Goal: Task Accomplishment & Management: Manage account settings

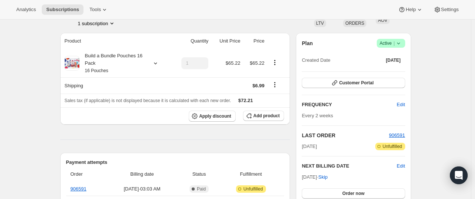
scroll to position [51, 0]
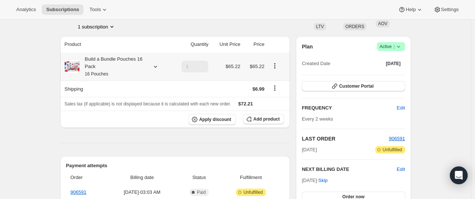
click at [151, 67] on div at bounding box center [154, 66] width 10 height 7
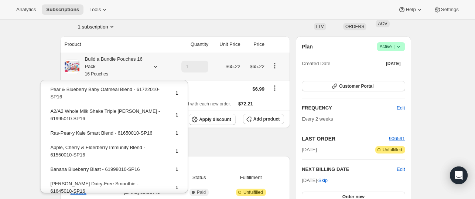
scroll to position [70, 0]
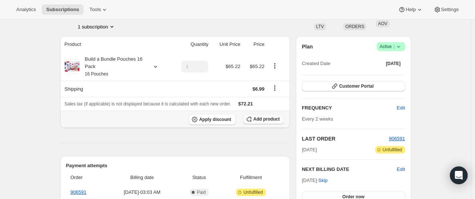
click at [261, 117] on span "Add product" at bounding box center [266, 119] width 26 height 6
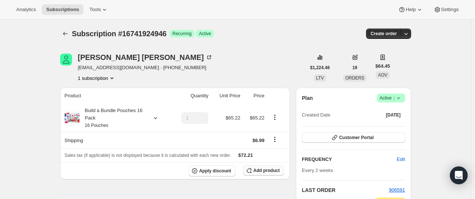
scroll to position [51, 0]
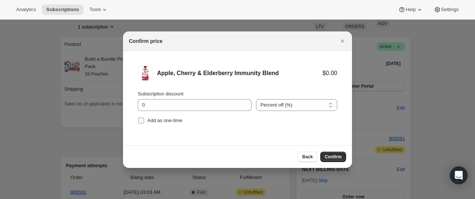
click at [144, 121] on span ":r4k:" at bounding box center [141, 120] width 7 height 7
click at [144, 121] on input "Add as one-time" at bounding box center [141, 120] width 6 height 6
checkbox input "true"
click at [335, 154] on span "Confirm" at bounding box center [333, 157] width 17 height 6
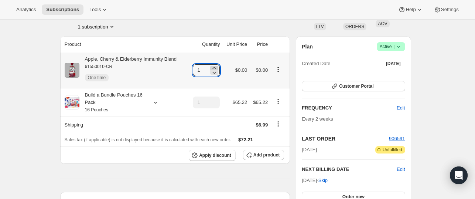
click at [216, 68] on icon at bounding box center [214, 68] width 3 height 2
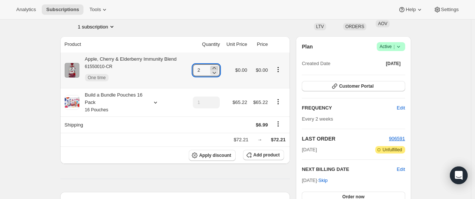
click at [216, 68] on icon at bounding box center [214, 68] width 3 height 2
type input "3"
click at [255, 25] on div "Vivian Hogan v_nhu@yahoo.com · +17145896026 1 subscription" at bounding box center [183, 16] width 246 height 28
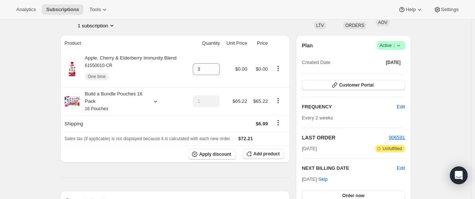
scroll to position [51, 0]
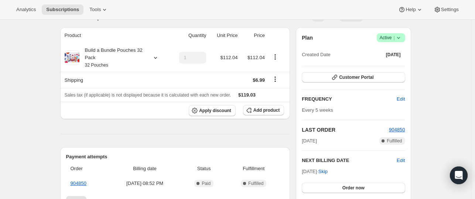
scroll to position [59, 0]
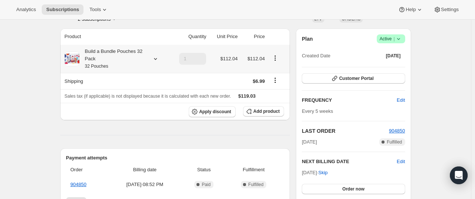
click at [156, 58] on icon at bounding box center [155, 59] width 3 height 2
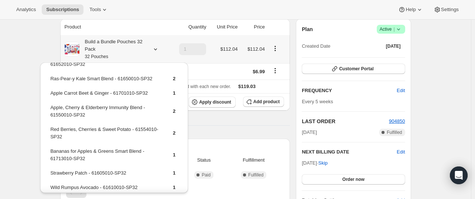
scroll to position [0, 0]
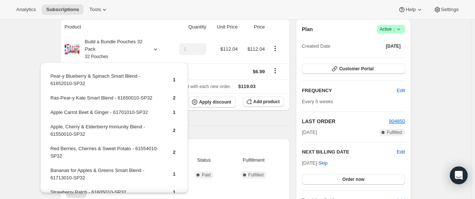
click at [127, 22] on th "Product" at bounding box center [114, 27] width 109 height 16
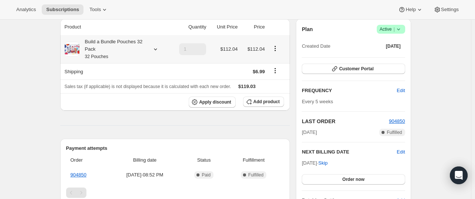
click at [149, 48] on div "Build a Bundle Pouches 32 Pack 32 Pouches" at bounding box center [116, 49] width 103 height 22
click at [155, 49] on icon at bounding box center [155, 48] width 7 height 7
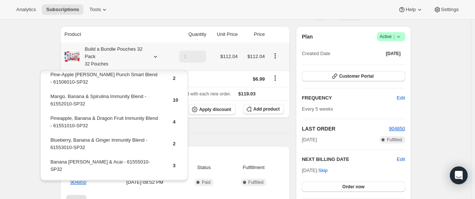
scroll to position [154, 0]
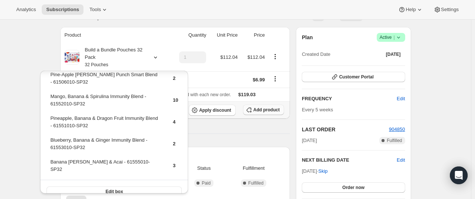
click at [253, 109] on icon "button" at bounding box center [248, 109] width 7 height 7
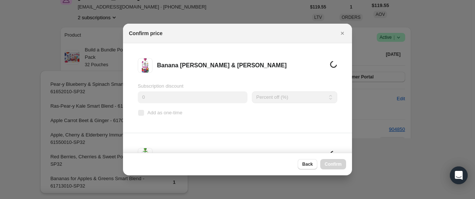
scroll to position [61, 0]
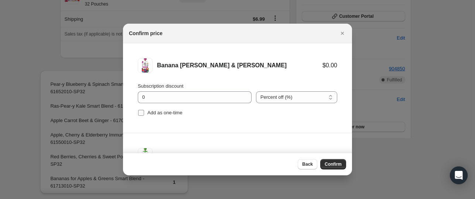
click at [141, 114] on input "Add as one-time" at bounding box center [141, 113] width 6 height 6
checkbox input "true"
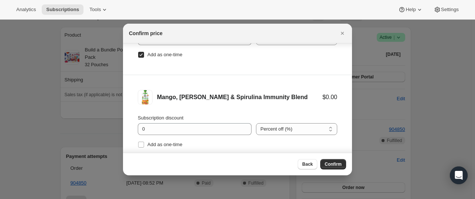
scroll to position [28, 0]
click at [141, 147] on label "Add as one-time" at bounding box center [160, 144] width 45 height 10
click at [141, 147] on input "Add as one-time" at bounding box center [141, 144] width 6 height 6
checkbox input "true"
click at [335, 161] on button "Confirm" at bounding box center [333, 164] width 26 height 10
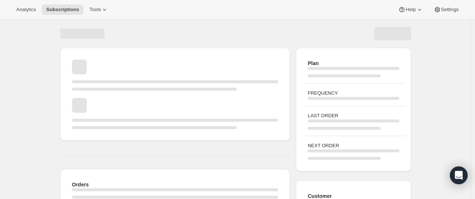
scroll to position [61, 0]
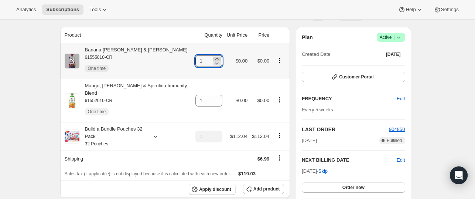
click at [217, 57] on icon at bounding box center [216, 58] width 7 height 7
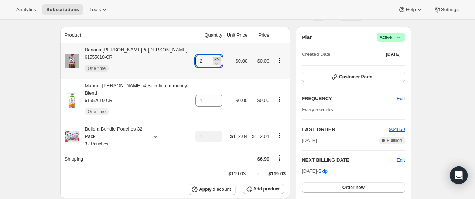
click at [217, 57] on icon at bounding box center [216, 58] width 7 height 7
type input "3"
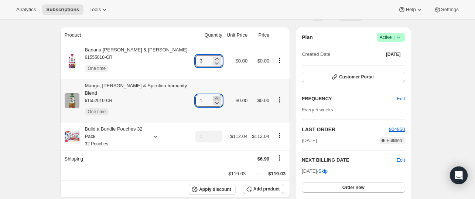
click at [217, 95] on icon at bounding box center [216, 98] width 7 height 7
type input "3"
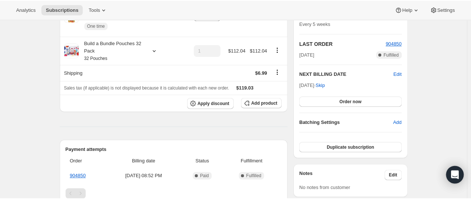
scroll to position [0, 0]
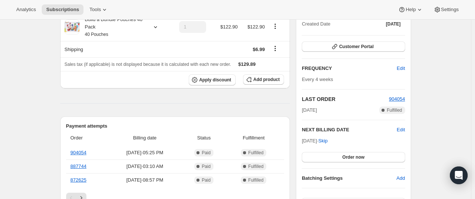
scroll to position [91, 0]
click at [86, 153] on link "904054" at bounding box center [79, 152] width 16 height 6
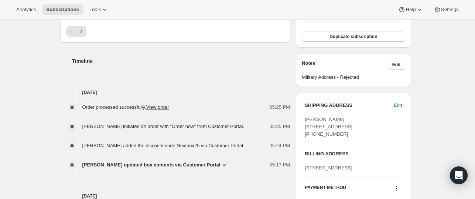
scroll to position [258, 0]
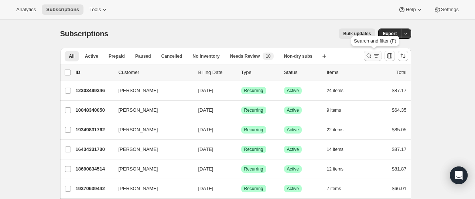
click at [369, 58] on icon "Search and filter results" at bounding box center [368, 55] width 7 height 7
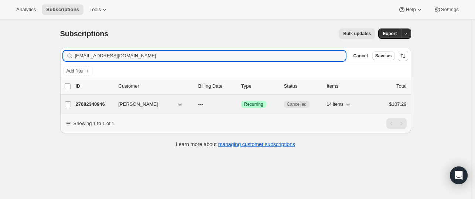
type input "[EMAIL_ADDRESS][DOMAIN_NAME]"
click at [94, 101] on p "27682340946" at bounding box center [94, 103] width 37 height 7
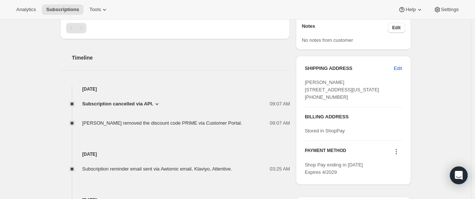
scroll to position [261, 0]
click at [123, 105] on span "Subscription cancelled via API." at bounding box center [117, 103] width 71 height 7
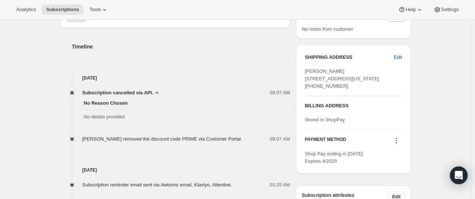
scroll to position [278, 0]
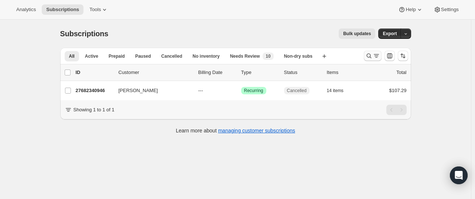
click at [369, 55] on icon "Search and filter results" at bounding box center [368, 56] width 5 height 5
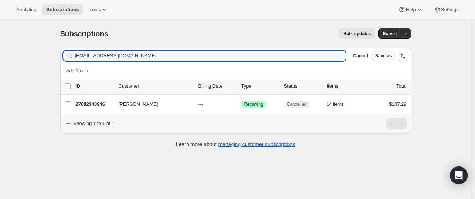
drag, startPoint x: 160, startPoint y: 58, endPoint x: 72, endPoint y: 62, distance: 87.6
click at [72, 62] on div "Filter subscribers [EMAIL_ADDRESS][DOMAIN_NAME] Clear Cancel Save as" at bounding box center [235, 56] width 351 height 16
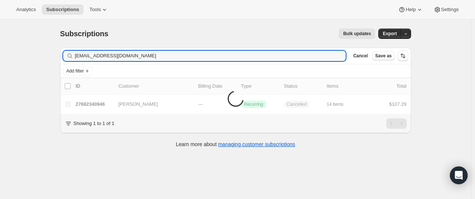
type input "[EMAIL_ADDRESS][DOMAIN_NAME]"
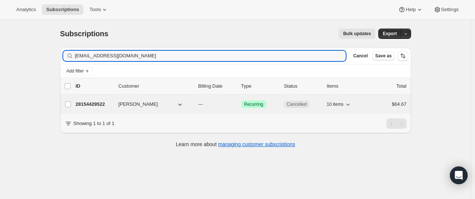
click at [92, 105] on p "28154429522" at bounding box center [94, 103] width 37 height 7
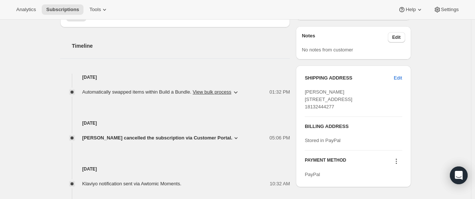
scroll to position [252, 0]
click at [110, 137] on span "[PERSON_NAME] cancelled the subscription via Customer Portal." at bounding box center [157, 137] width 150 height 7
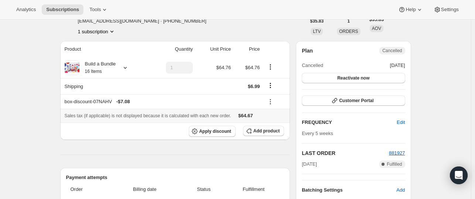
scroll to position [0, 0]
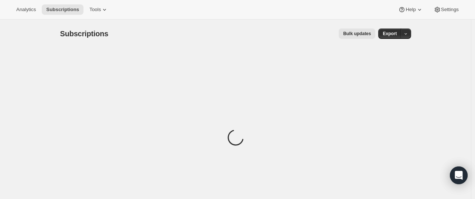
click at [119, 85] on div "Loading" at bounding box center [235, 139] width 351 height 182
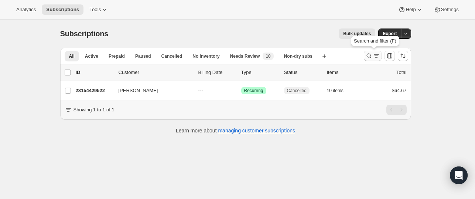
click at [371, 57] on icon "Search and filter results" at bounding box center [368, 55] width 7 height 7
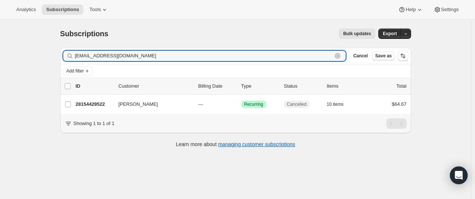
click at [341, 57] on icon "button" at bounding box center [337, 55] width 7 height 7
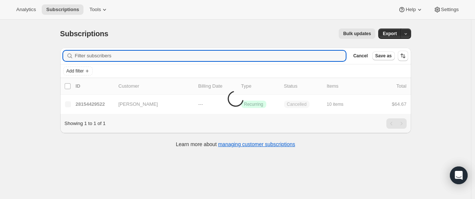
paste input "[EMAIL_ADDRESS][DOMAIN_NAME]"
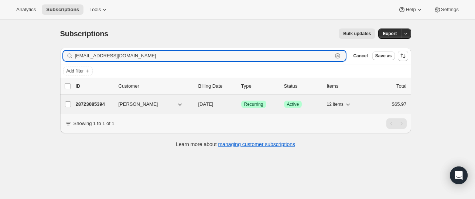
type input "[EMAIL_ADDRESS][DOMAIN_NAME]"
click at [92, 104] on p "28723085394" at bounding box center [94, 103] width 37 height 7
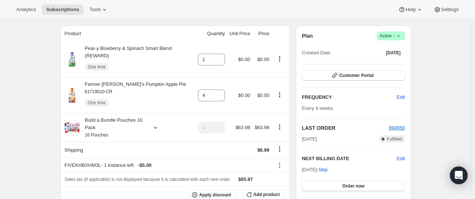
scroll to position [83, 0]
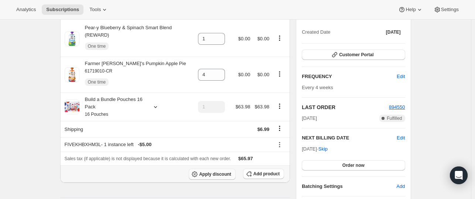
click at [222, 170] on button "Apply discount" at bounding box center [212, 173] width 47 height 11
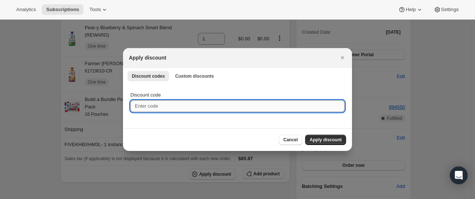
click at [174, 109] on input "Discount code" at bounding box center [237, 106] width 214 height 12
type input "NEXTBOX25"
click at [318, 141] on span "Apply discount" at bounding box center [325, 140] width 32 height 6
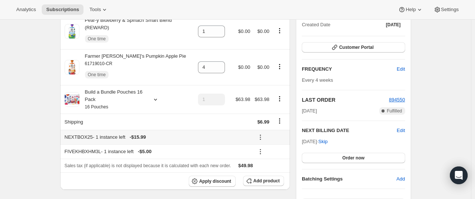
scroll to position [92, 0]
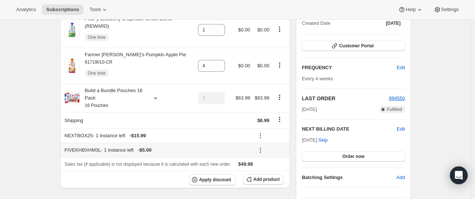
click at [263, 146] on icon at bounding box center [260, 149] width 7 height 7
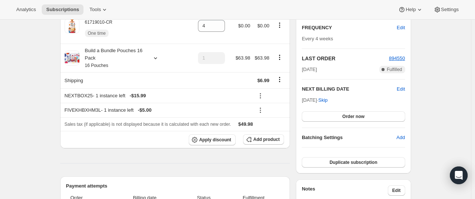
scroll to position [131, 0]
click at [261, 97] on icon at bounding box center [260, 97] width 1 height 1
click at [270, 115] on span "Remove" at bounding box center [273, 115] width 18 height 6
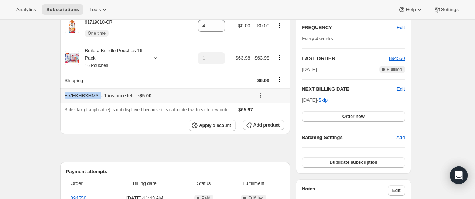
drag, startPoint x: 65, startPoint y: 87, endPoint x: 99, endPoint y: 89, distance: 33.3
click at [99, 89] on th "FIVEKHBXHM3L - 1 instance left - $5.00" at bounding box center [156, 95] width 192 height 14
copy div "FIVEKHBXHM3L"
click at [157, 122] on div "Apply discount Add product" at bounding box center [175, 125] width 221 height 11
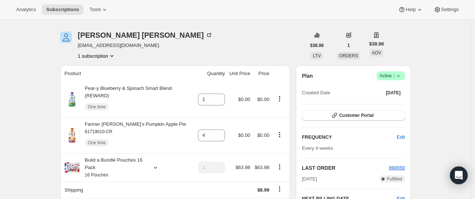
scroll to position [0, 0]
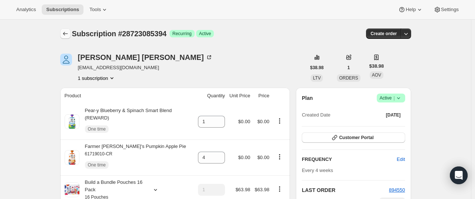
click at [66, 36] on icon "Subscriptions" at bounding box center [65, 33] width 7 height 7
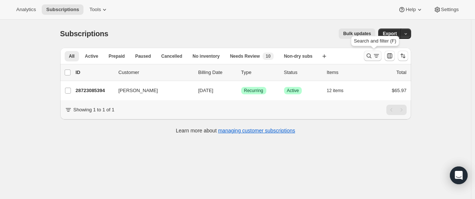
click at [369, 54] on icon "Search and filter results" at bounding box center [368, 56] width 5 height 5
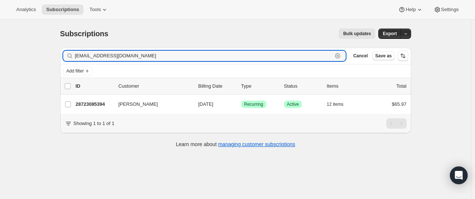
click at [340, 55] on icon "button" at bounding box center [337, 55] width 5 height 5
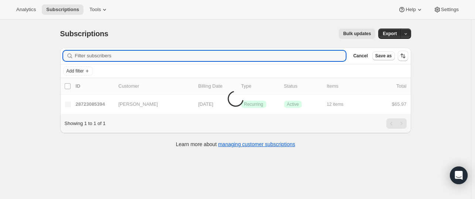
paste input "danicortex@yahoo.com"
type input "danicortex@yahoo.com"
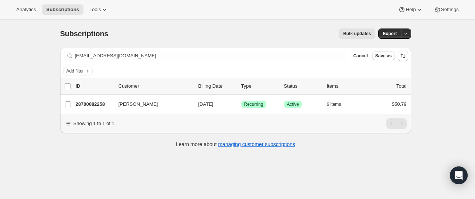
click at [116, 162] on div "Subscriptions. This page is ready Subscriptions Bulk updates More actions Bulk …" at bounding box center [235, 119] width 471 height 199
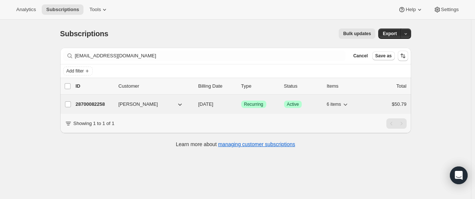
click at [93, 105] on p "28700082258" at bounding box center [94, 103] width 37 height 7
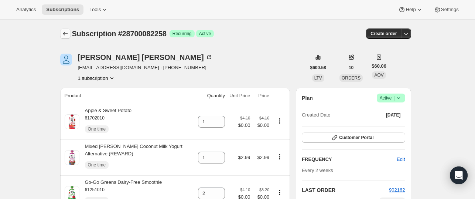
click at [68, 35] on icon "Subscriptions" at bounding box center [65, 33] width 7 height 7
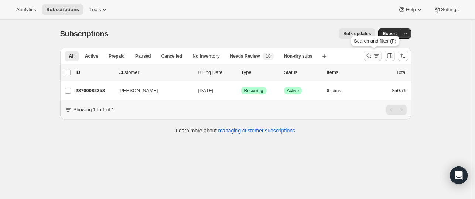
click at [373, 58] on icon "Search and filter results" at bounding box center [368, 55] width 7 height 7
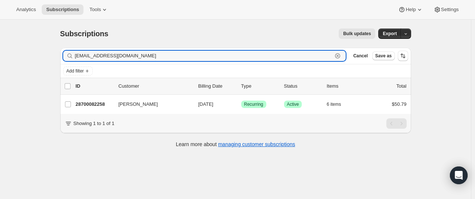
click at [339, 56] on icon "button" at bounding box center [337, 56] width 3 height 3
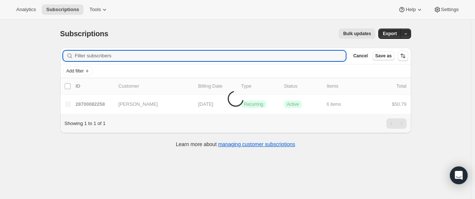
paste input "[EMAIL_ADDRESS][DOMAIN_NAME]"
type input "[EMAIL_ADDRESS][DOMAIN_NAME]"
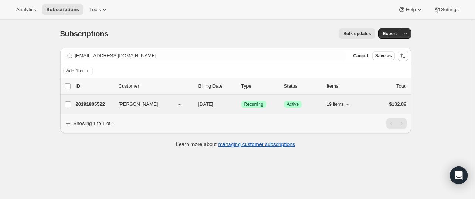
click at [93, 104] on p "20191805522" at bounding box center [94, 103] width 37 height 7
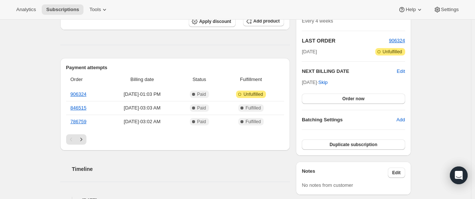
scroll to position [150, 0]
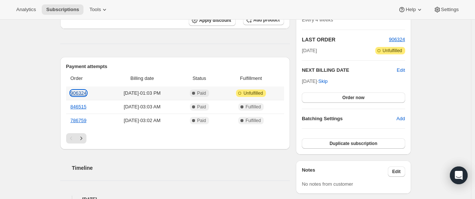
click at [83, 93] on link "906324" at bounding box center [79, 93] width 16 height 6
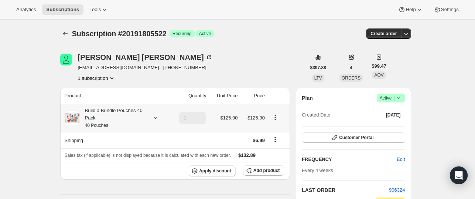
click at [123, 109] on div "Build a Bundle Pouches 40 Pack 40 Pouches" at bounding box center [112, 118] width 66 height 22
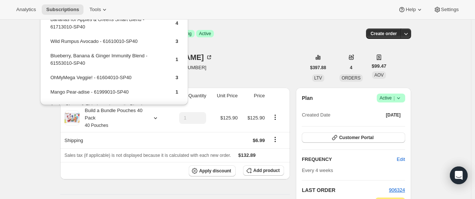
click at [205, 38] on div "Subscription #20191805522 Success Recurring Success Active" at bounding box center [179, 33] width 214 height 10
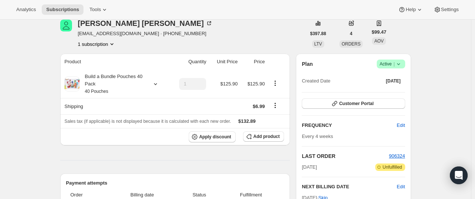
scroll to position [30, 0]
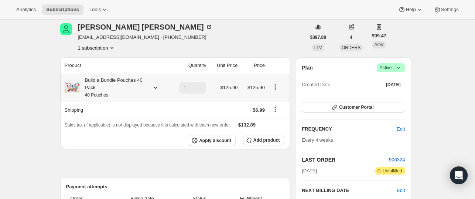
click at [118, 84] on div "Build a Bundle Pouches 40 Pack 40 Pouches" at bounding box center [112, 87] width 66 height 22
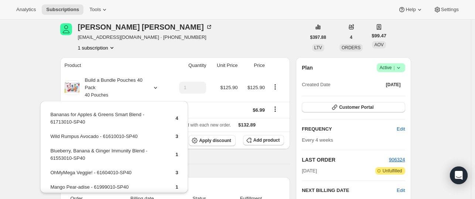
click at [147, 63] on th "Product" at bounding box center [114, 65] width 109 height 16
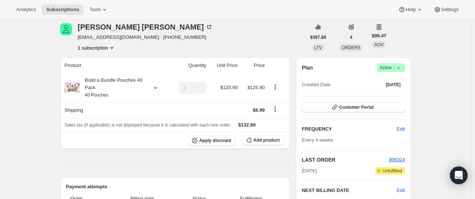
click at [120, 68] on th "Product" at bounding box center [114, 65] width 109 height 16
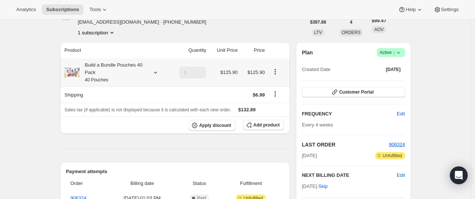
click at [278, 72] on icon "Product actions" at bounding box center [274, 71] width 7 height 7
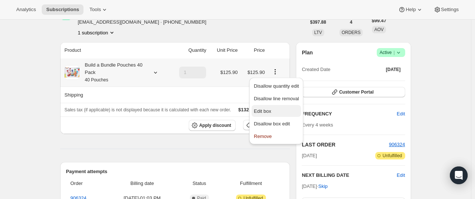
click at [267, 112] on span "Edit box" at bounding box center [262, 111] width 17 height 6
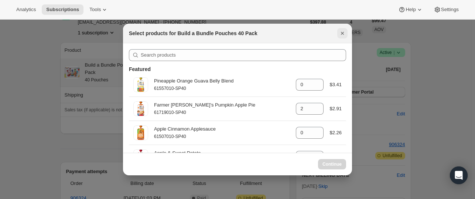
click at [342, 33] on icon "Close" at bounding box center [342, 33] width 3 height 3
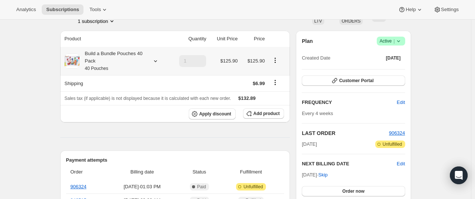
scroll to position [56, 0]
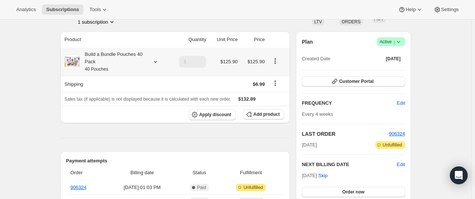
click at [115, 61] on div "Build a Bundle Pouches 40 Pack 40 Pouches" at bounding box center [112, 62] width 66 height 22
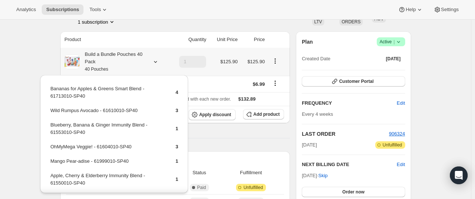
click at [115, 61] on div "Build a Bundle Pouches 40 Pack 40 Pouches" at bounding box center [112, 62] width 66 height 22
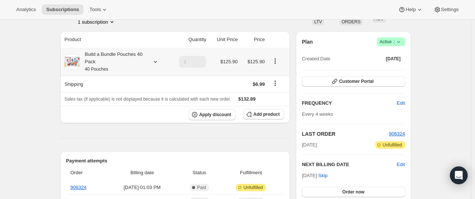
click at [136, 65] on div "Build a Bundle Pouches 40 Pack 40 Pouches" at bounding box center [112, 62] width 66 height 22
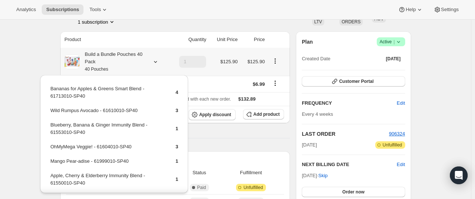
click at [162, 53] on div "Build a Bundle Pouches 40 Pack 40 Pouches" at bounding box center [116, 62] width 103 height 22
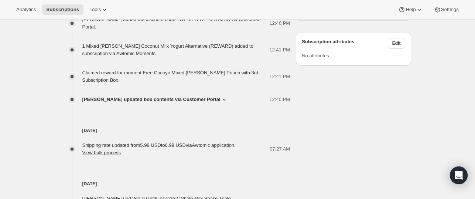
scroll to position [458, 0]
click at [159, 96] on span "[PERSON_NAME] updated box contents via Customer Portal" at bounding box center [151, 99] width 138 height 7
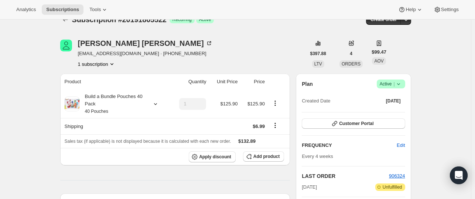
scroll to position [0, 0]
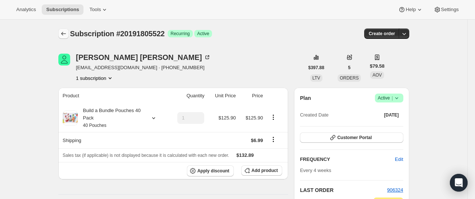
click at [65, 36] on icon "Subscriptions" at bounding box center [63, 33] width 7 height 7
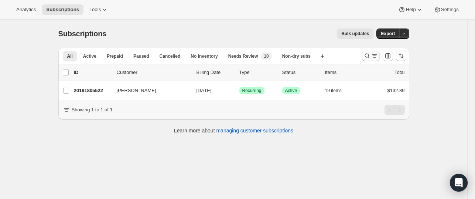
click at [366, 56] on icon "Search and filter results" at bounding box center [366, 55] width 7 height 7
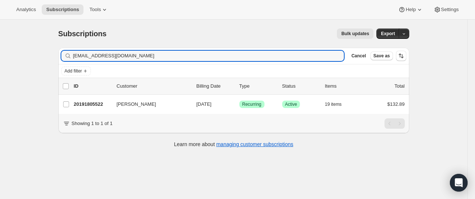
drag, startPoint x: 148, startPoint y: 56, endPoint x: 72, endPoint y: 63, distance: 76.4
click at [72, 63] on div "Filter subscribers [EMAIL_ADDRESS][DOMAIN_NAME] Clear Cancel Save as" at bounding box center [233, 56] width 351 height 16
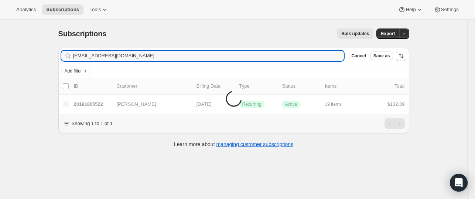
type input "[EMAIL_ADDRESS][DOMAIN_NAME]"
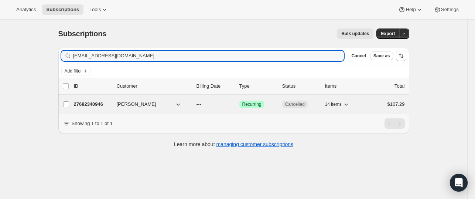
click at [96, 106] on p "27682340946" at bounding box center [92, 103] width 37 height 7
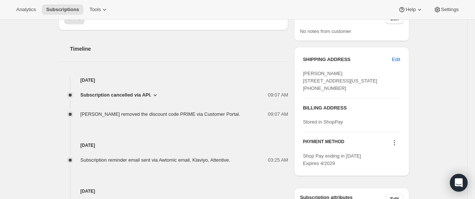
scroll to position [270, 0]
click at [428, 83] on div "Subscription #27682340946. This page is ready Subscription #27682340946 Success…" at bounding box center [233, 142] width 467 height 784
